Goal: Obtain resource: Obtain resource

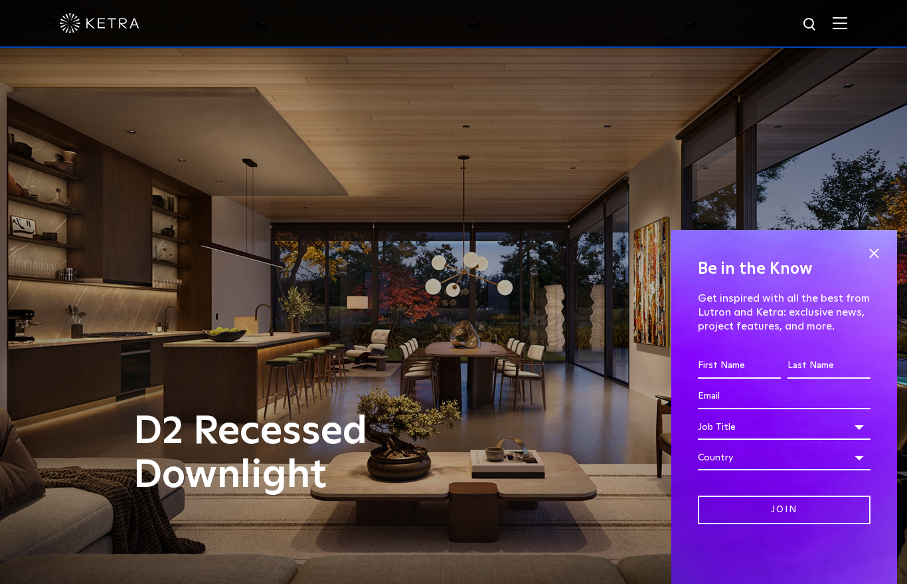
click at [867, 263] on span at bounding box center [874, 253] width 20 height 20
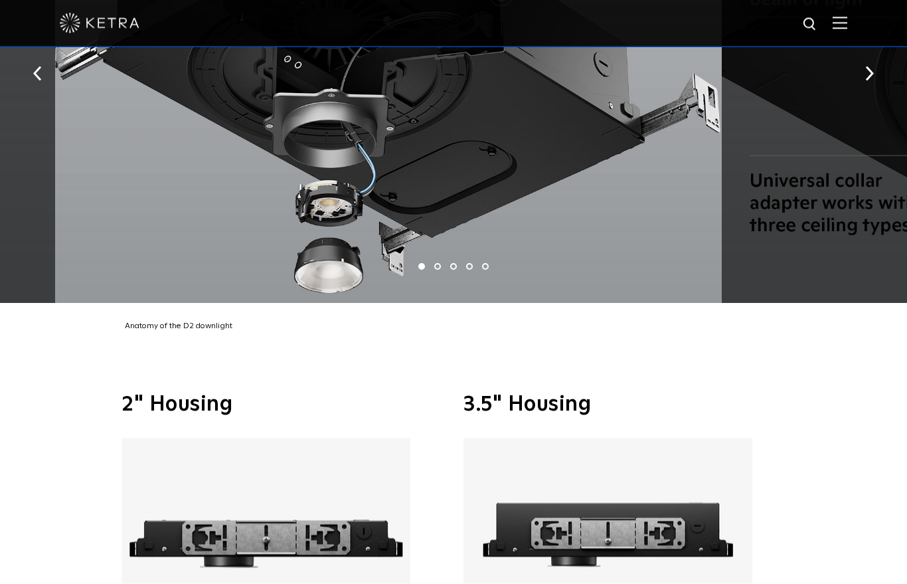
scroll to position [2531, 0]
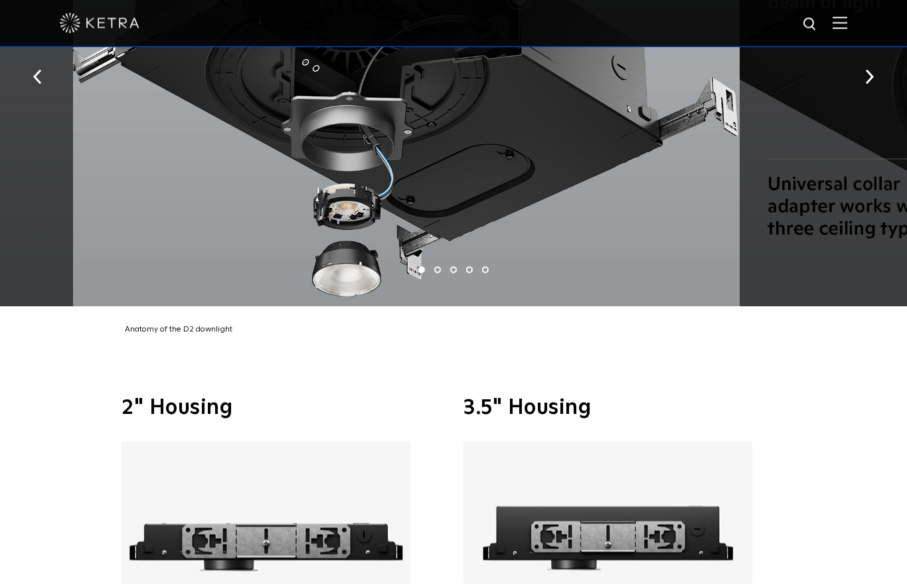
click at [876, 89] on button "button" at bounding box center [869, 76] width 29 height 46
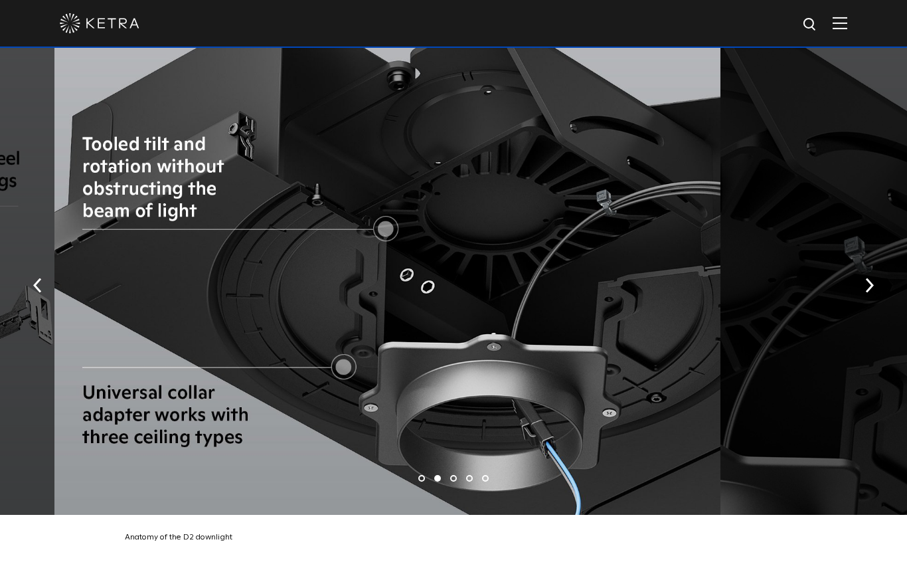
scroll to position [2322, 0]
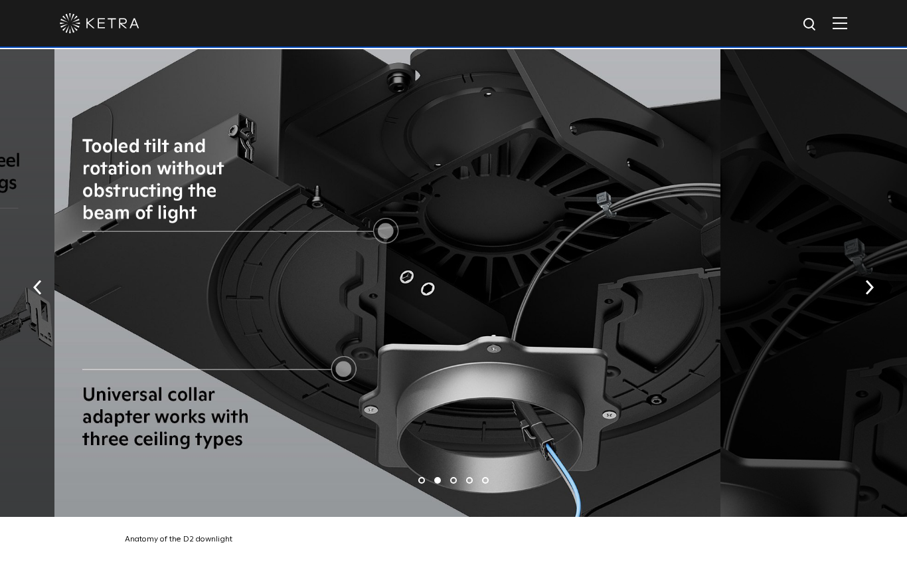
click at [872, 294] on img "button" at bounding box center [869, 286] width 9 height 15
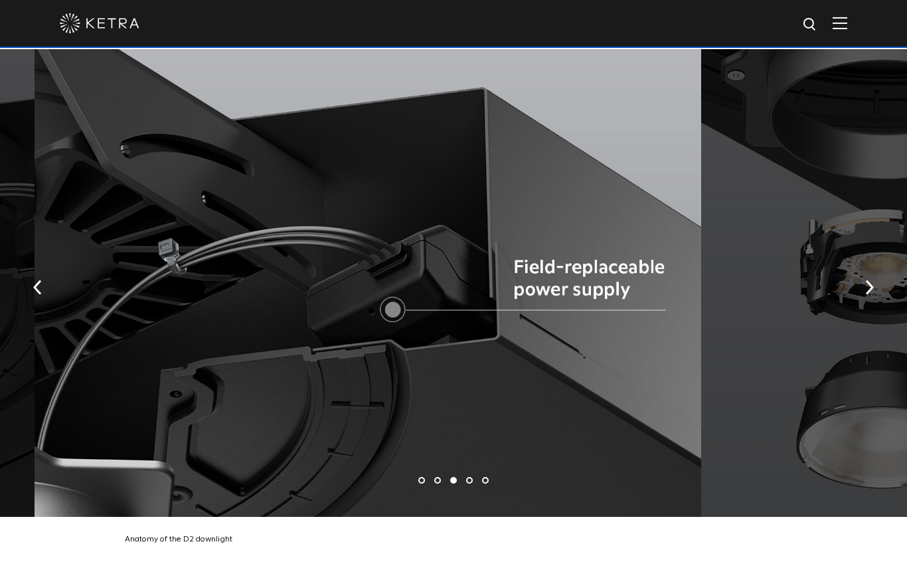
click at [869, 294] on img "button" at bounding box center [869, 286] width 9 height 15
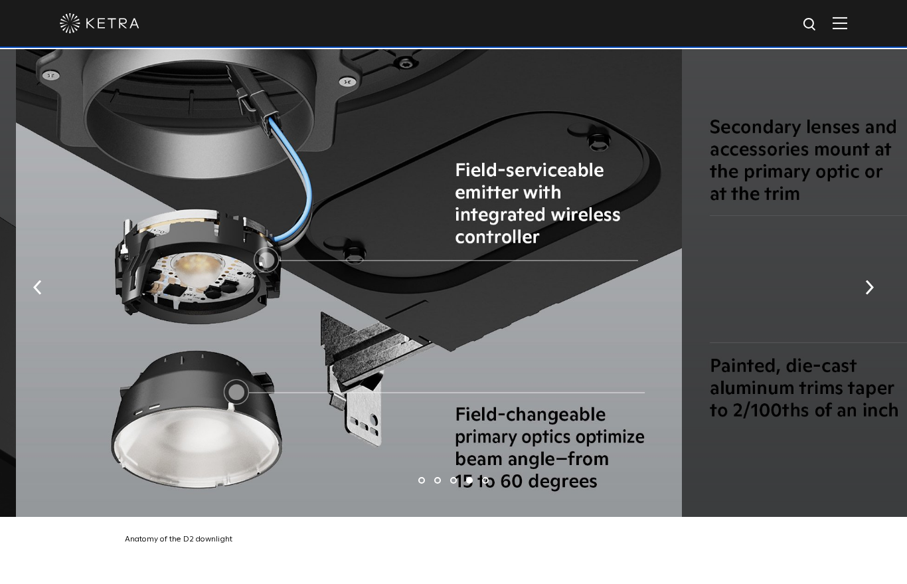
click at [864, 305] on button "button" at bounding box center [869, 286] width 29 height 46
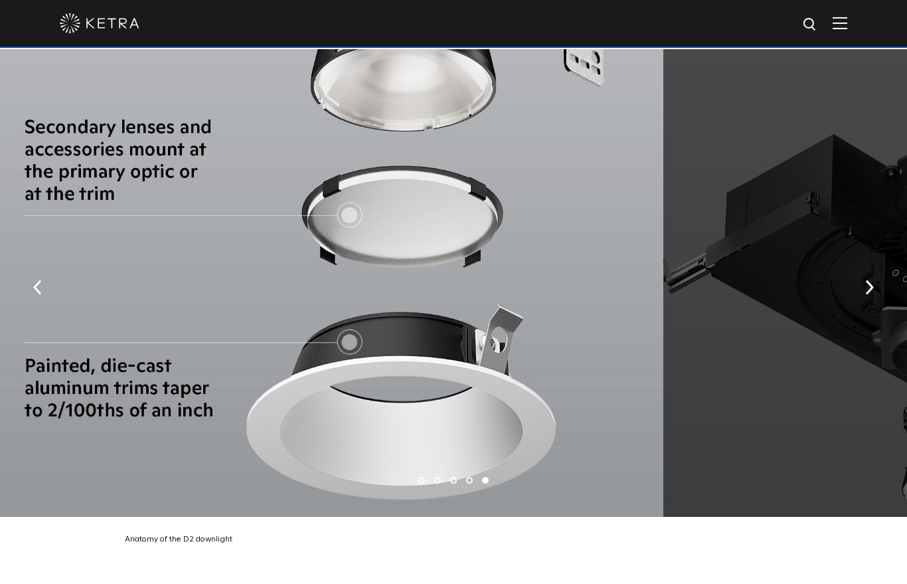
click at [870, 294] on img "button" at bounding box center [869, 286] width 9 height 15
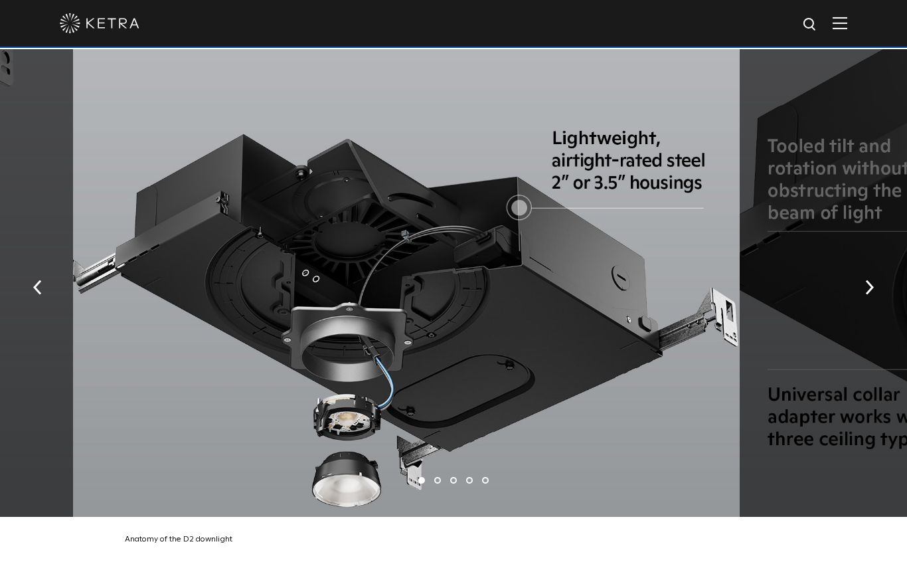
click at [872, 294] on img "button" at bounding box center [869, 286] width 9 height 15
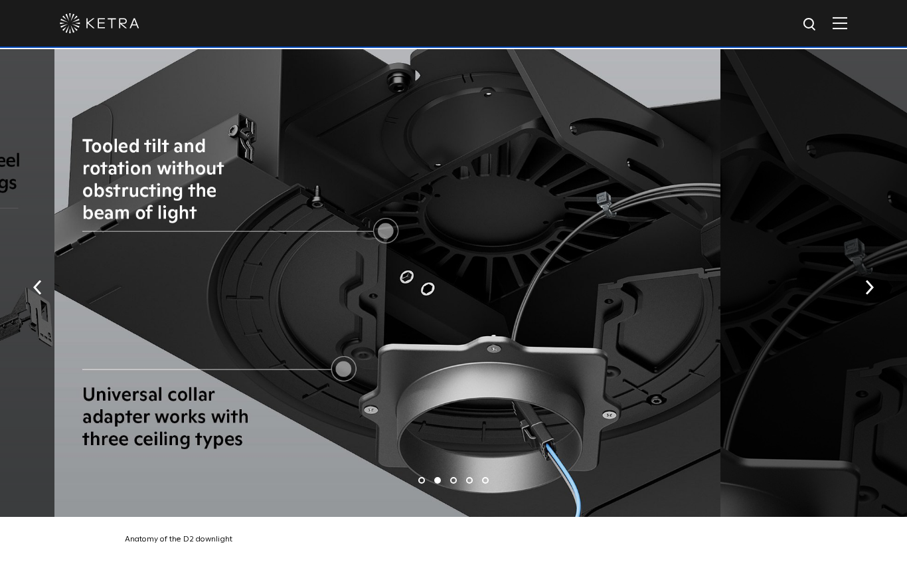
click at [868, 294] on img "button" at bounding box center [869, 286] width 9 height 15
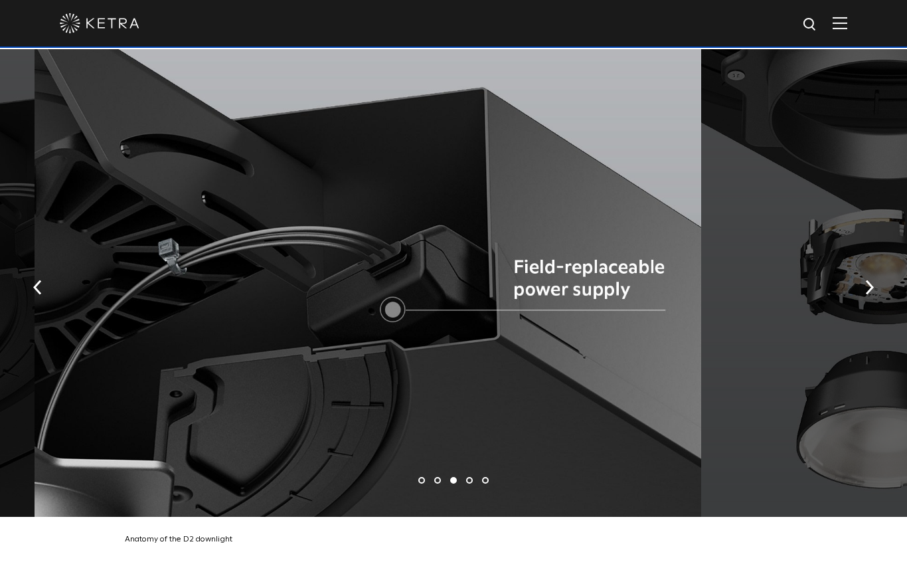
click at [872, 294] on img "button" at bounding box center [869, 286] width 9 height 15
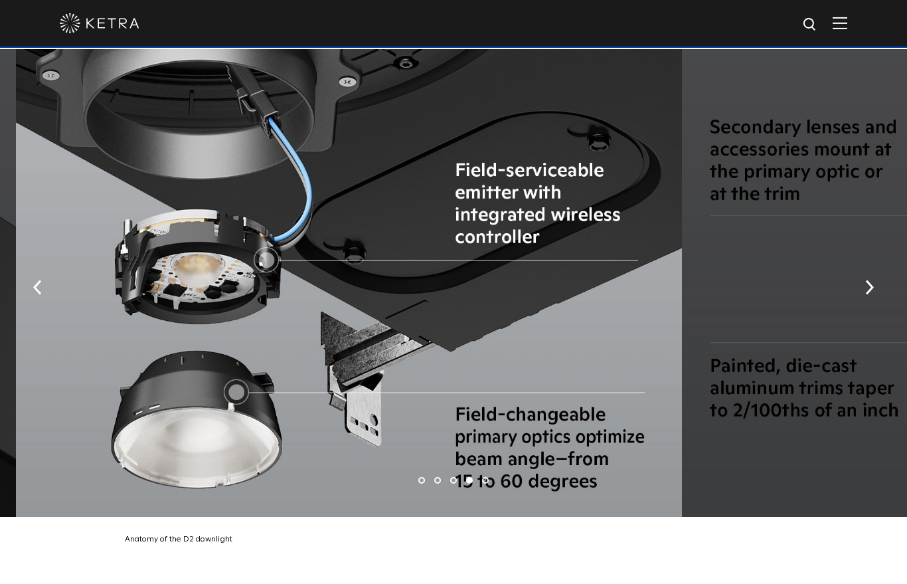
click at [873, 294] on img "button" at bounding box center [869, 286] width 9 height 15
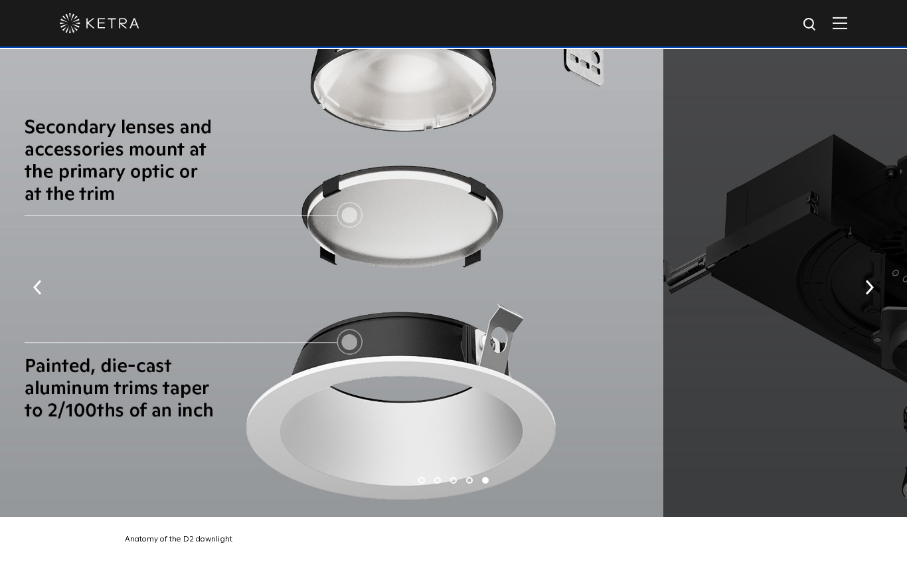
click at [870, 294] on img "button" at bounding box center [869, 286] width 9 height 15
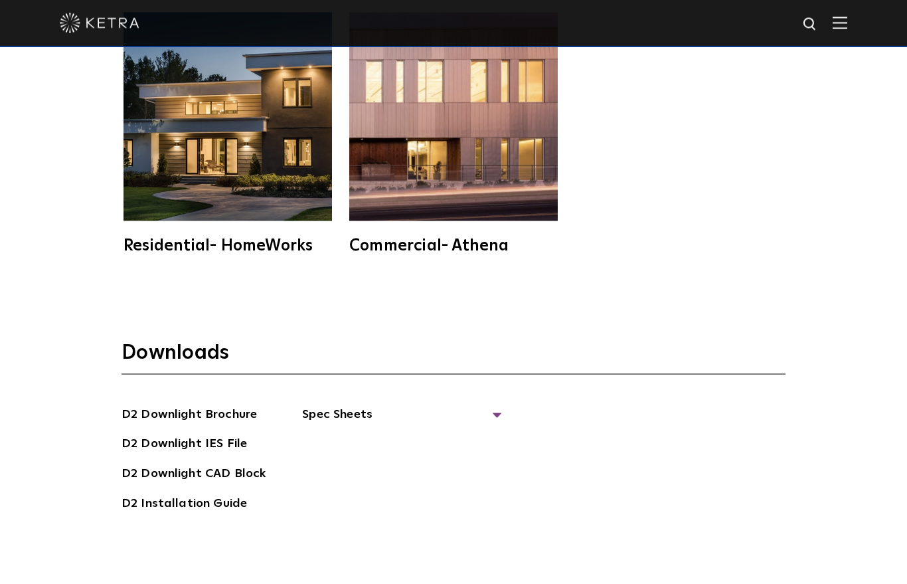
scroll to position [3481, 0]
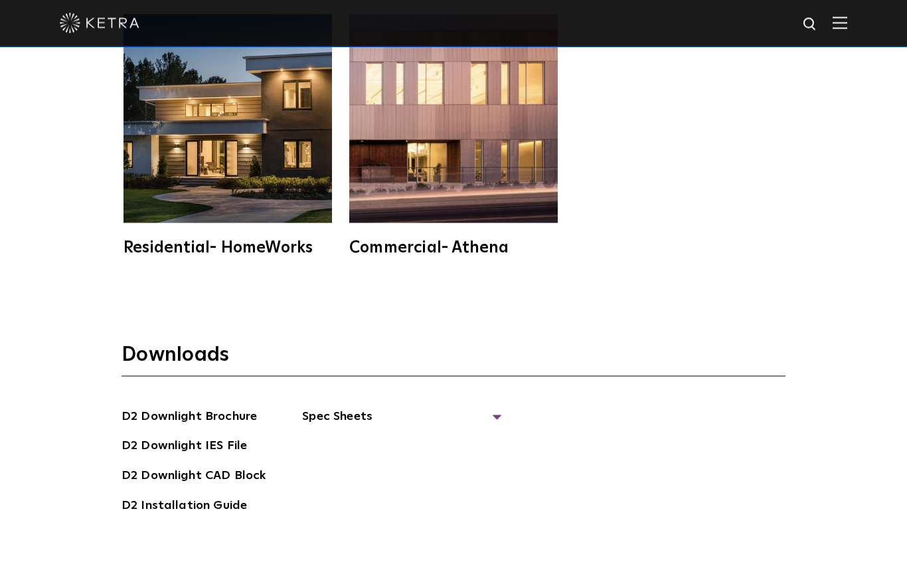
click at [496, 436] on span "Spec Sheets" at bounding box center [401, 421] width 199 height 29
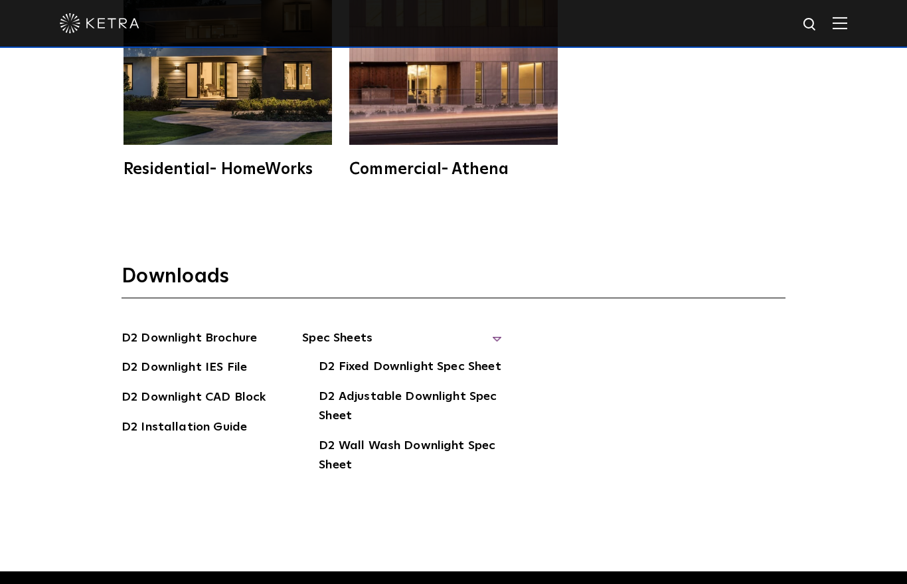
scroll to position [3559, 0]
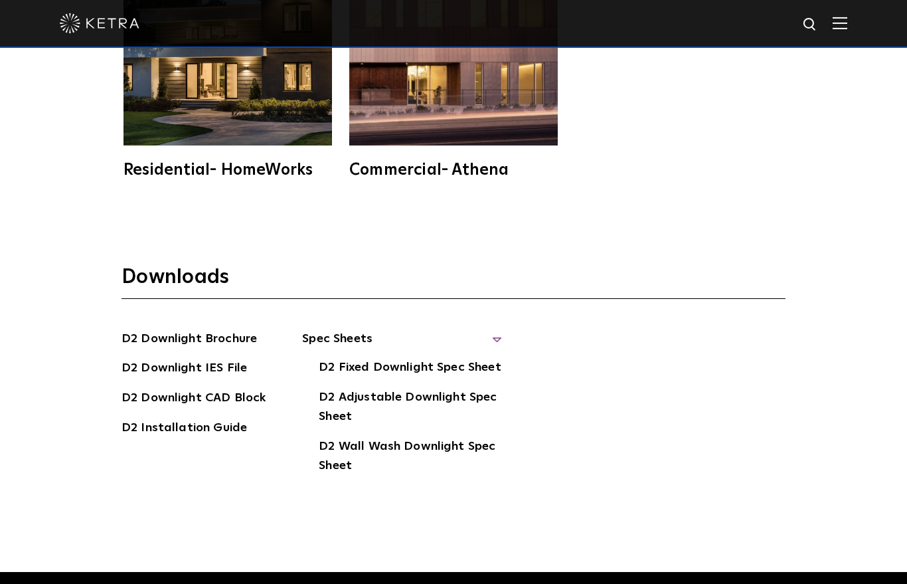
click at [497, 357] on span "Spec Sheets" at bounding box center [401, 343] width 199 height 29
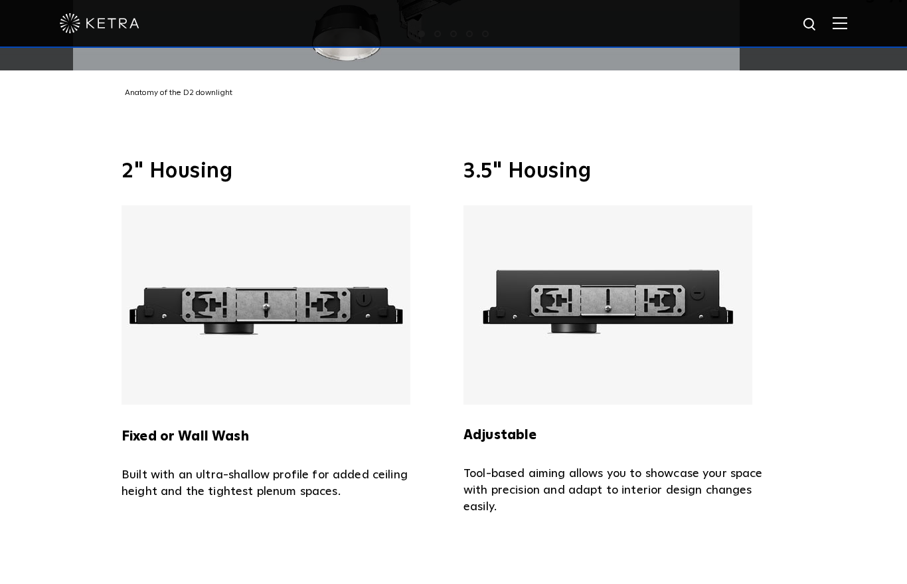
scroll to position [2758, 0]
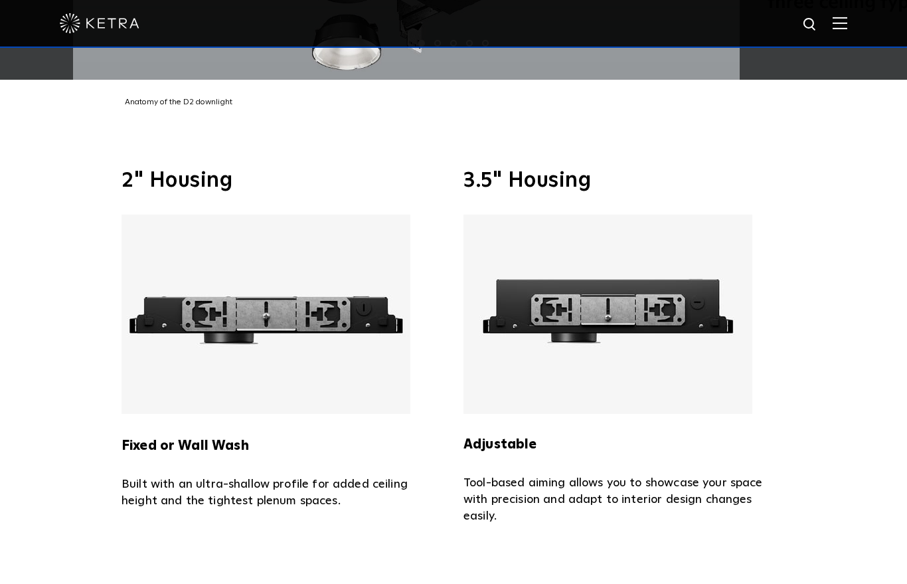
click at [657, 335] on img at bounding box center [607, 313] width 289 height 199
click at [656, 341] on img at bounding box center [607, 313] width 289 height 199
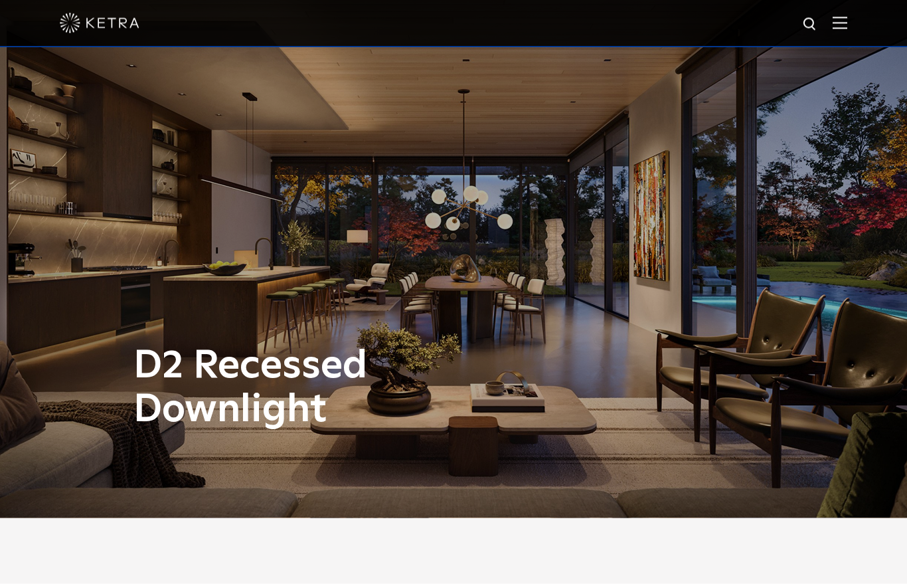
scroll to position [0, 0]
